Goal: Task Accomplishment & Management: Manage account settings

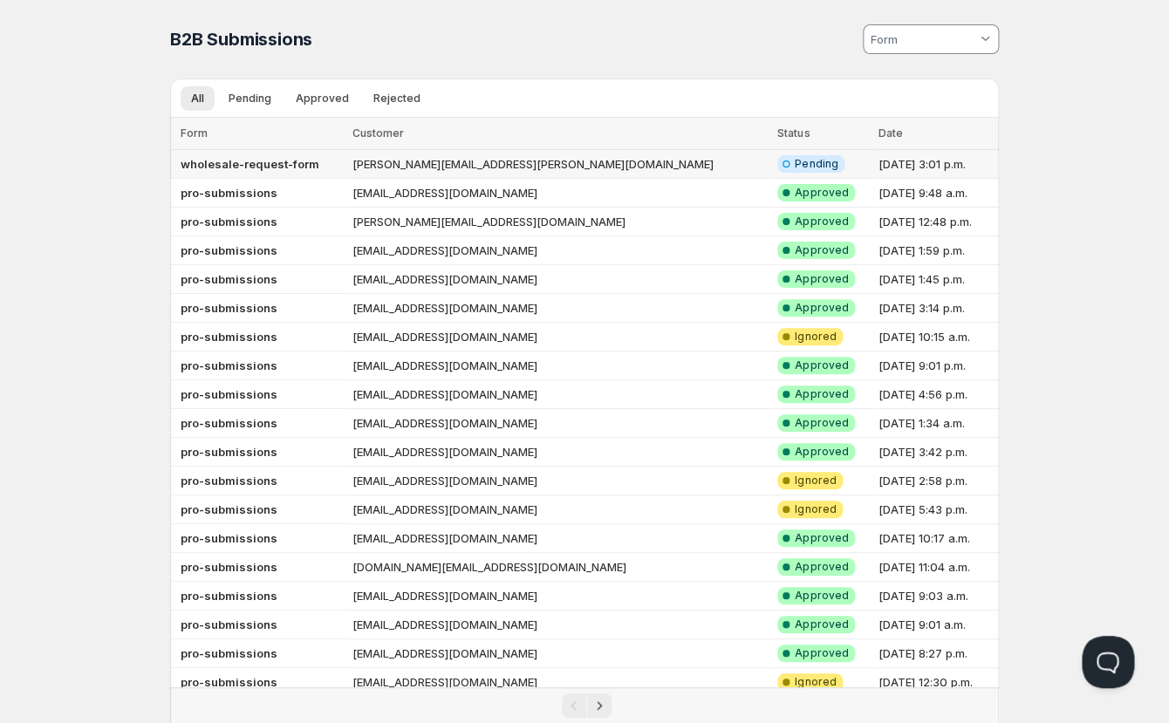
click at [260, 164] on b "wholesale-request-form" at bounding box center [250, 164] width 139 height 14
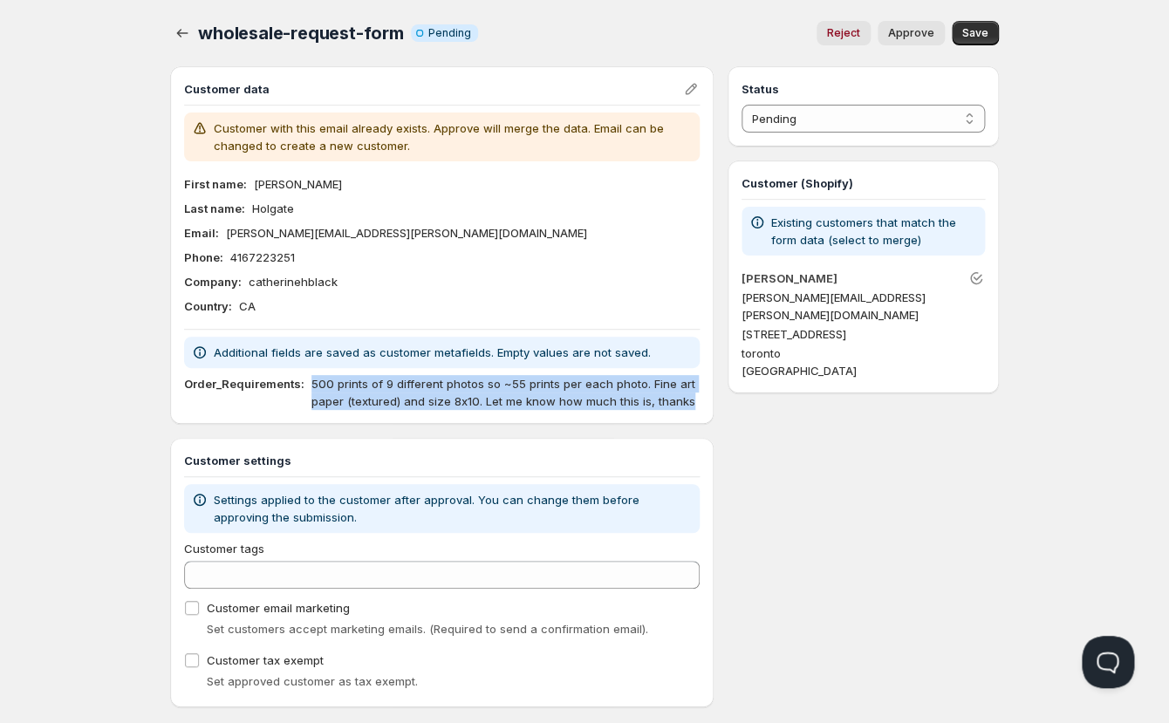
drag, startPoint x: 309, startPoint y: 385, endPoint x: 688, endPoint y: 421, distance: 381.2
click at [693, 419] on div "Customer data Customer with this email already exists. Approve will merge the d…" at bounding box center [442, 245] width 544 height 358
copy p "500 prints of 9 different photos so ~55 prints per each photo. Fine art paper (…"
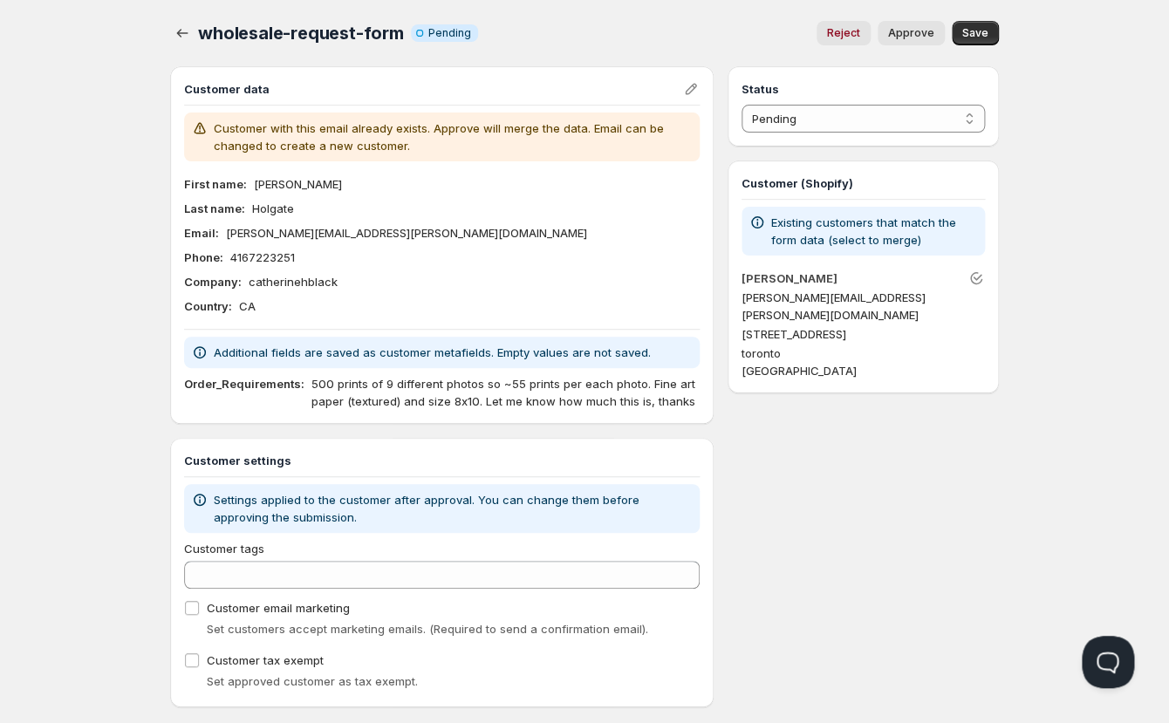
drag, startPoint x: 838, startPoint y: 493, endPoint x: 847, endPoint y: 369, distance: 124.3
click at [839, 492] on div "Status Pending Approved Rejected Ignored Spam Pending Customer (Shopify) Existi…" at bounding box center [863, 386] width 271 height 641
drag, startPoint x: 400, startPoint y: 229, endPoint x: 229, endPoint y: 229, distance: 170.1
click at [224, 229] on div "Email : [PERSON_NAME][EMAIL_ADDRESS][PERSON_NAME][DOMAIN_NAME]" at bounding box center [442, 232] width 516 height 17
copy p "[PERSON_NAME][EMAIL_ADDRESS][PERSON_NAME][DOMAIN_NAME]"
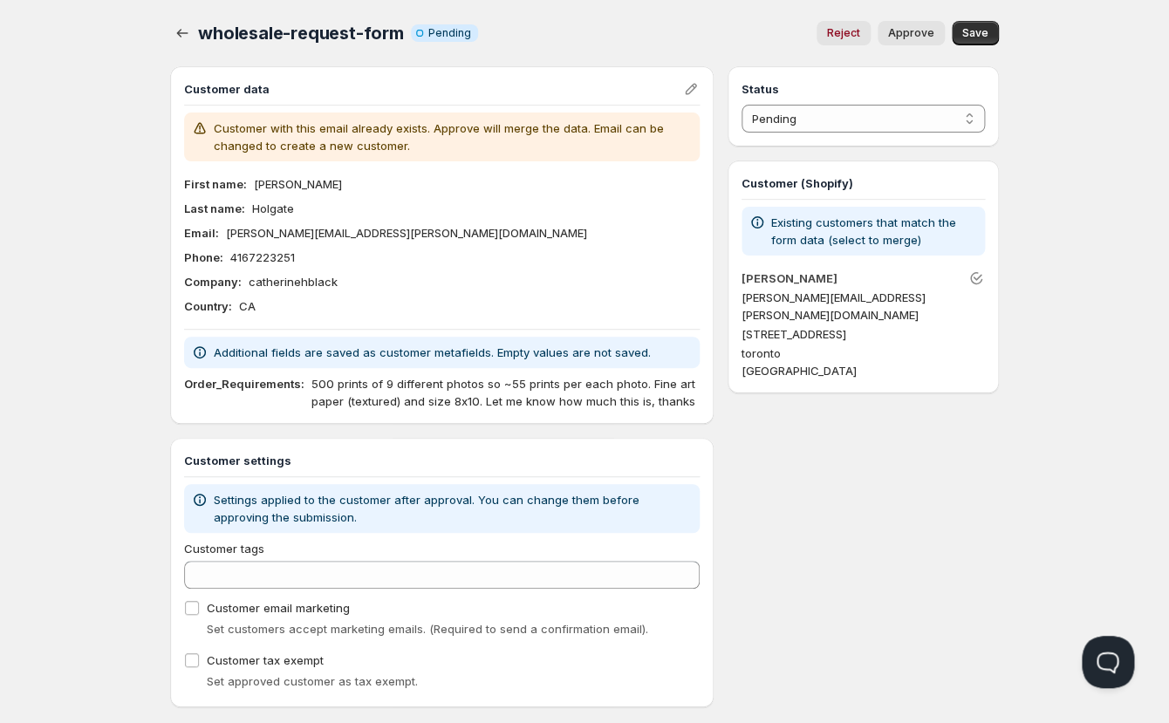
click at [496, 242] on div "First name : [PERSON_NAME] Last name : [PERSON_NAME] Email : [PERSON_NAME][EMAI…" at bounding box center [442, 245] width 516 height 140
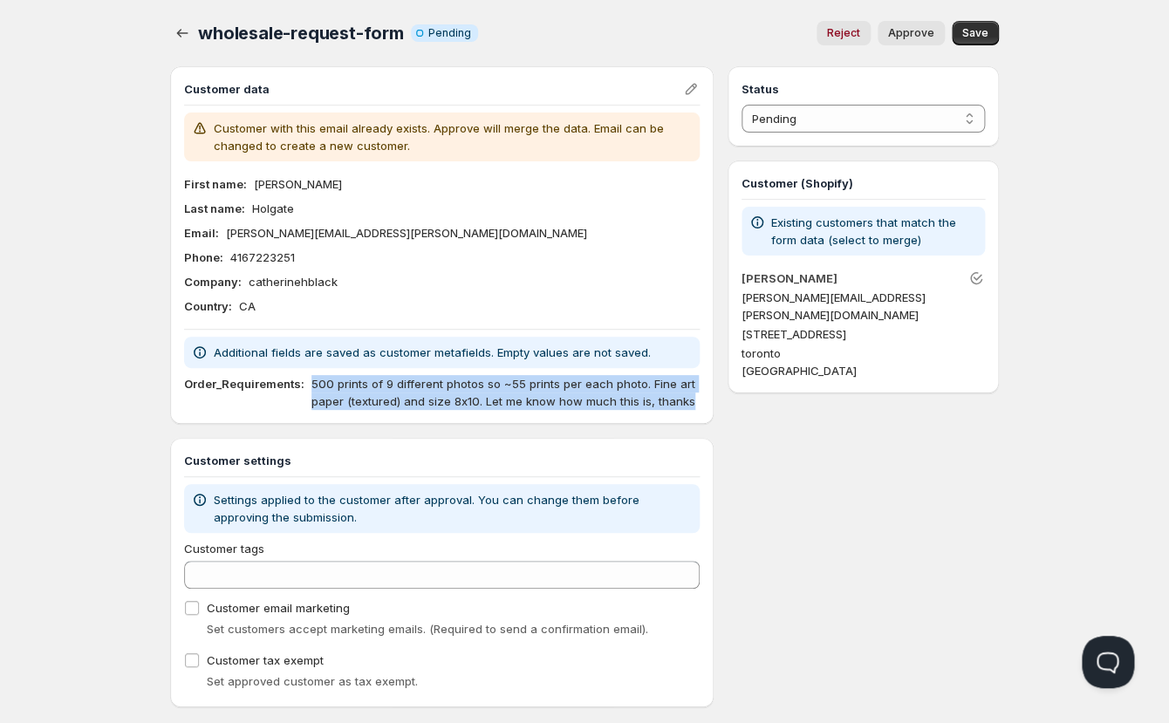
drag, startPoint x: 310, startPoint y: 385, endPoint x: 697, endPoint y: 407, distance: 388.1
click at [697, 407] on p "500 prints of 9 different photos so ~55 prints per each photo. Fine art paper (…" at bounding box center [505, 392] width 388 height 35
copy p "500 prints of 9 different photos so ~55 prints per each photo. Fine art paper (…"
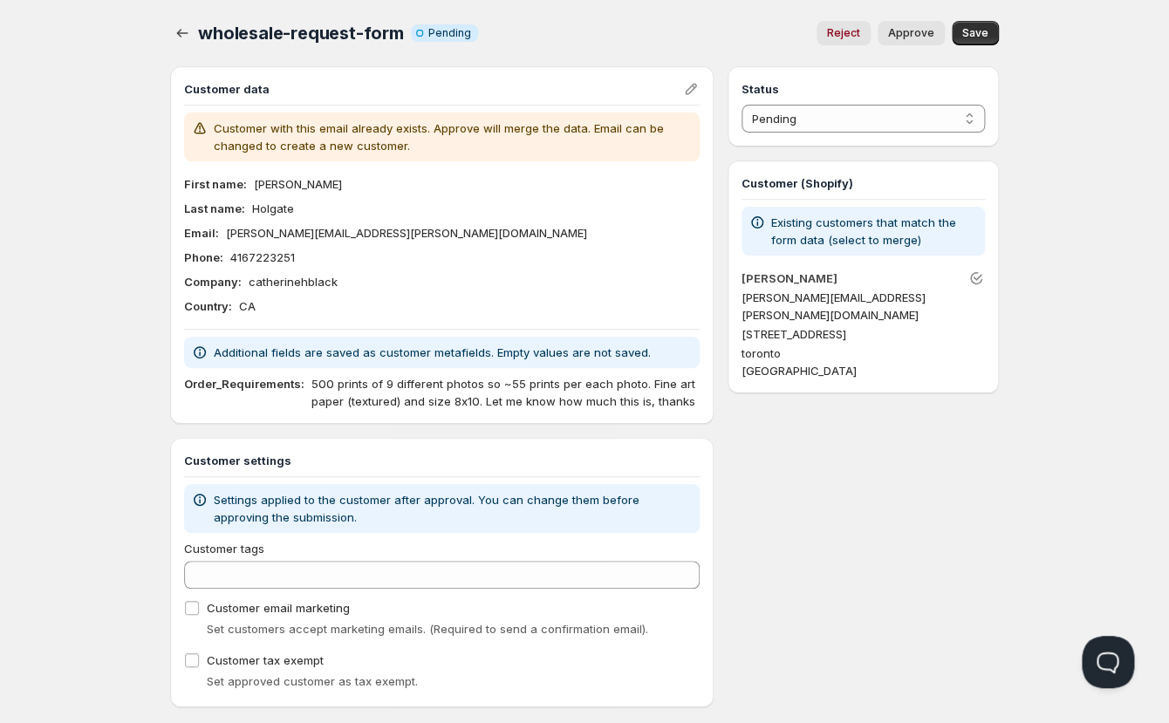
click at [422, 247] on div "First name : [PERSON_NAME] Last name : [PERSON_NAME] Email : [PERSON_NAME][EMAI…" at bounding box center [442, 245] width 516 height 140
